Goal: Task Accomplishment & Management: Use online tool/utility

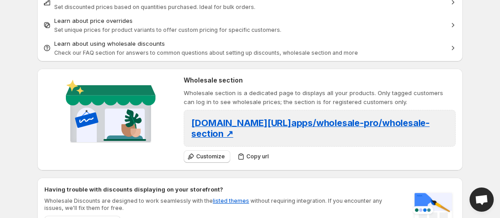
scroll to position [224, 0]
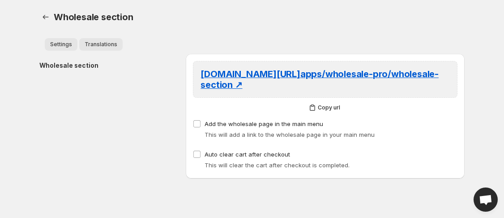
click at [108, 50] on button "Translations" at bounding box center [100, 44] width 43 height 13
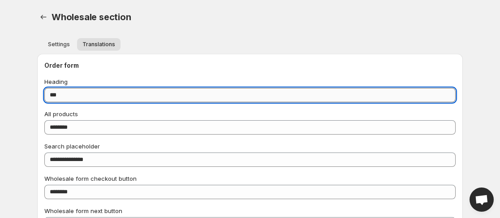
click at [64, 97] on input "***" at bounding box center [249, 95] width 411 height 14
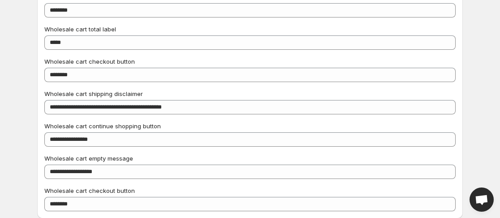
scroll to position [504, 0]
